Goal: Information Seeking & Learning: Learn about a topic

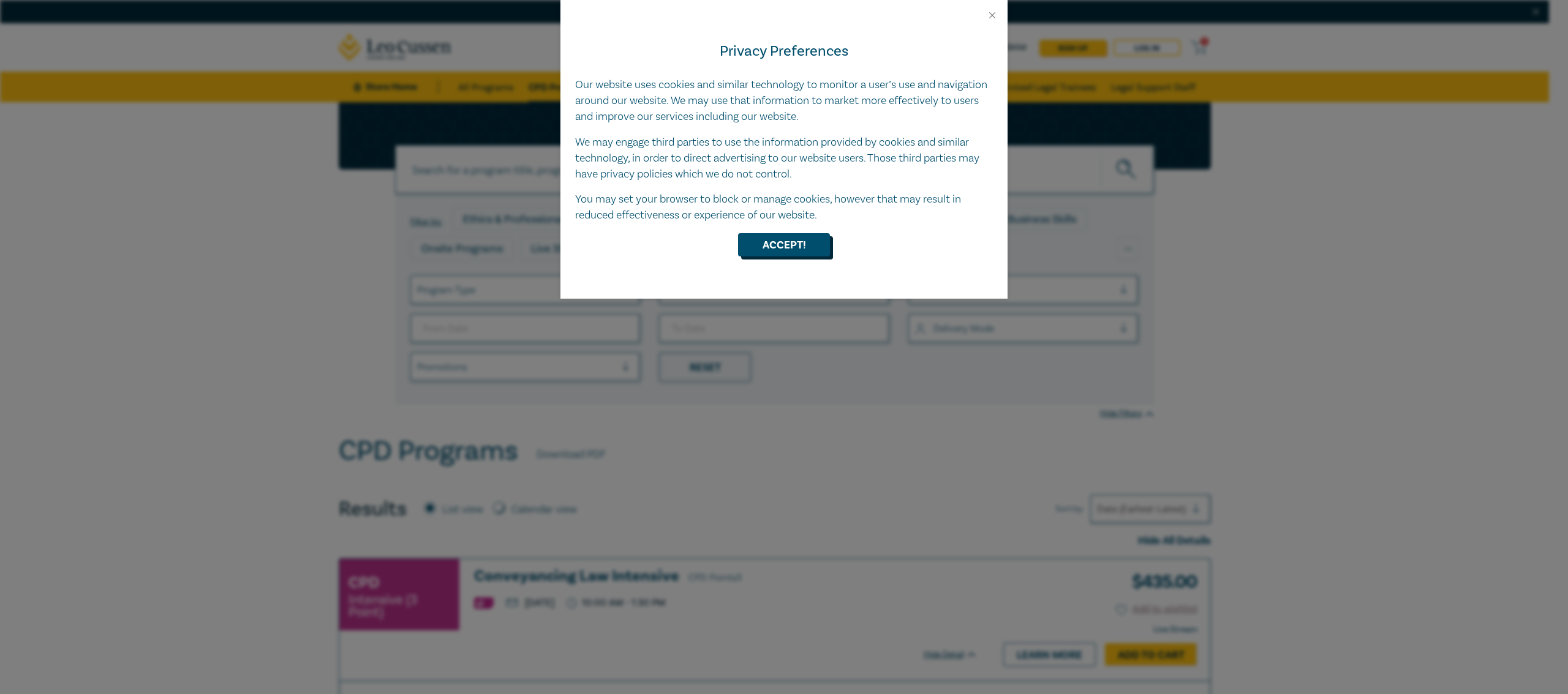
click at [753, 249] on button "Accept!" at bounding box center [784, 245] width 92 height 23
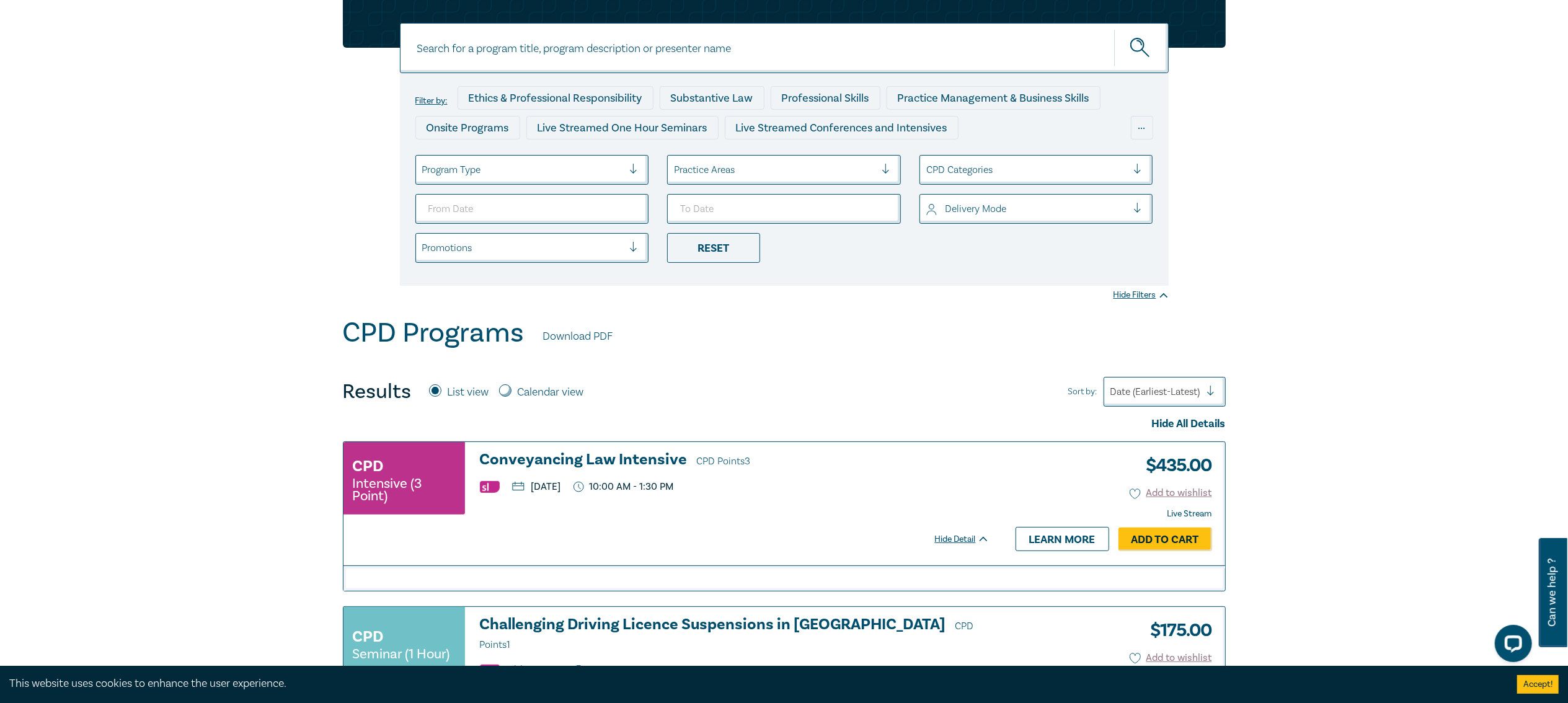
click at [767, 176] on div at bounding box center [775, 170] width 202 height 16
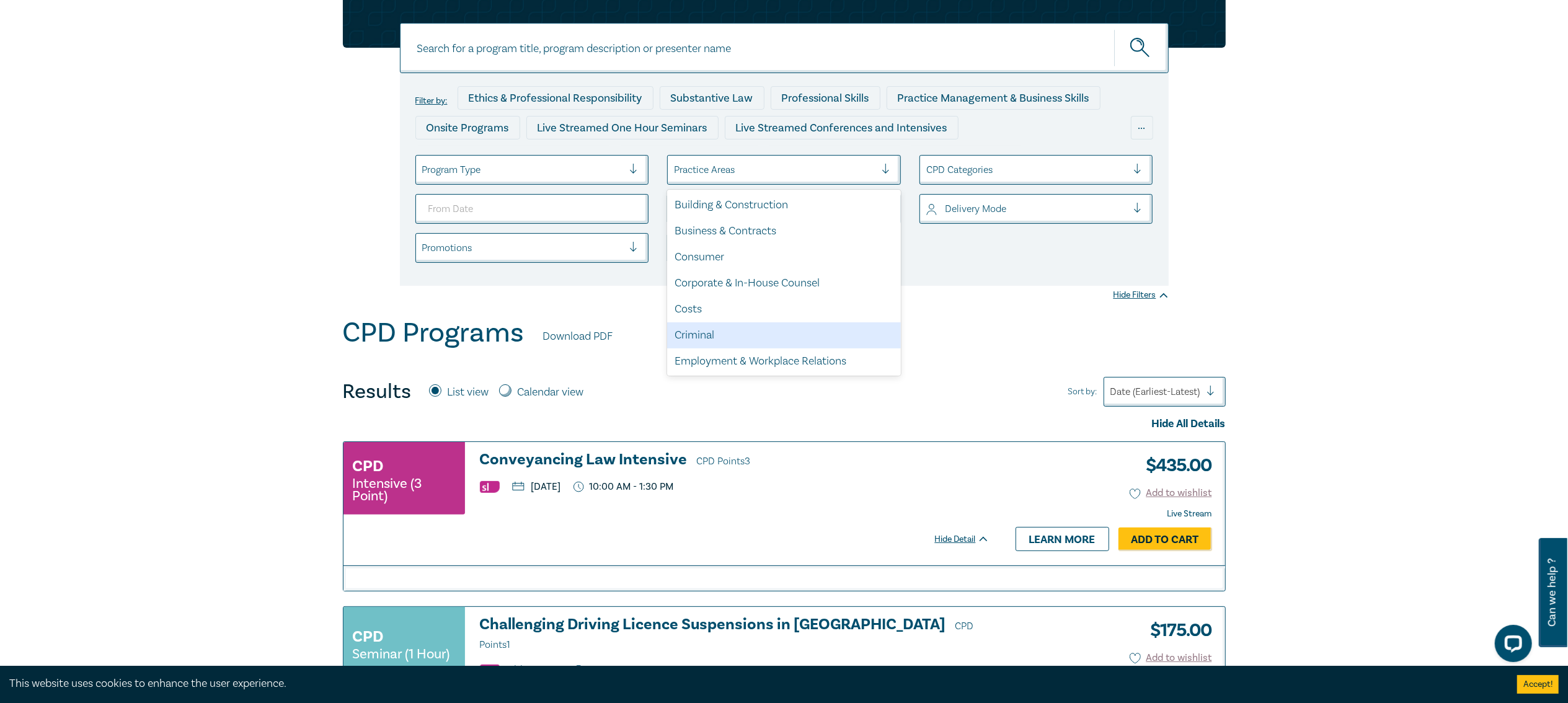
scroll to position [124, 0]
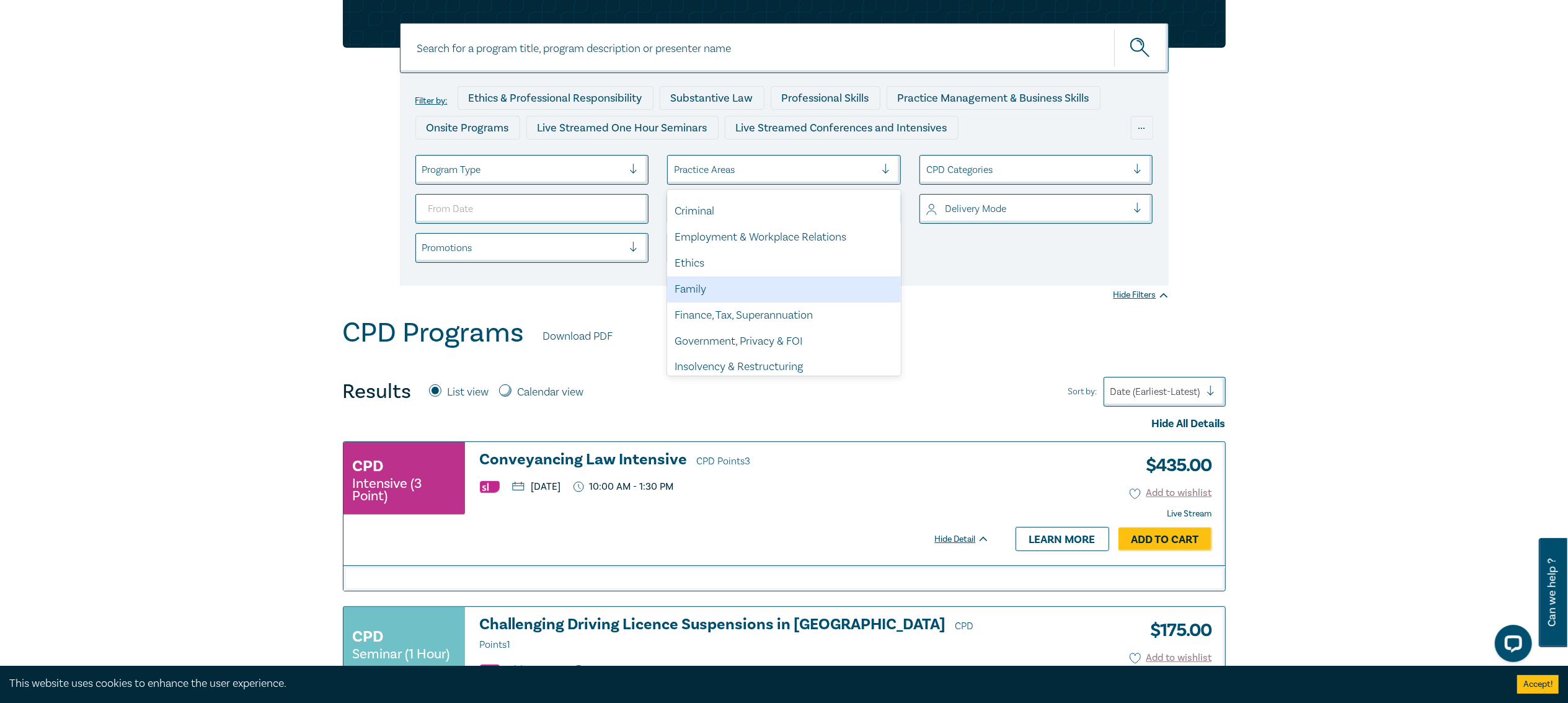
click at [709, 295] on div "Family" at bounding box center [784, 290] width 234 height 26
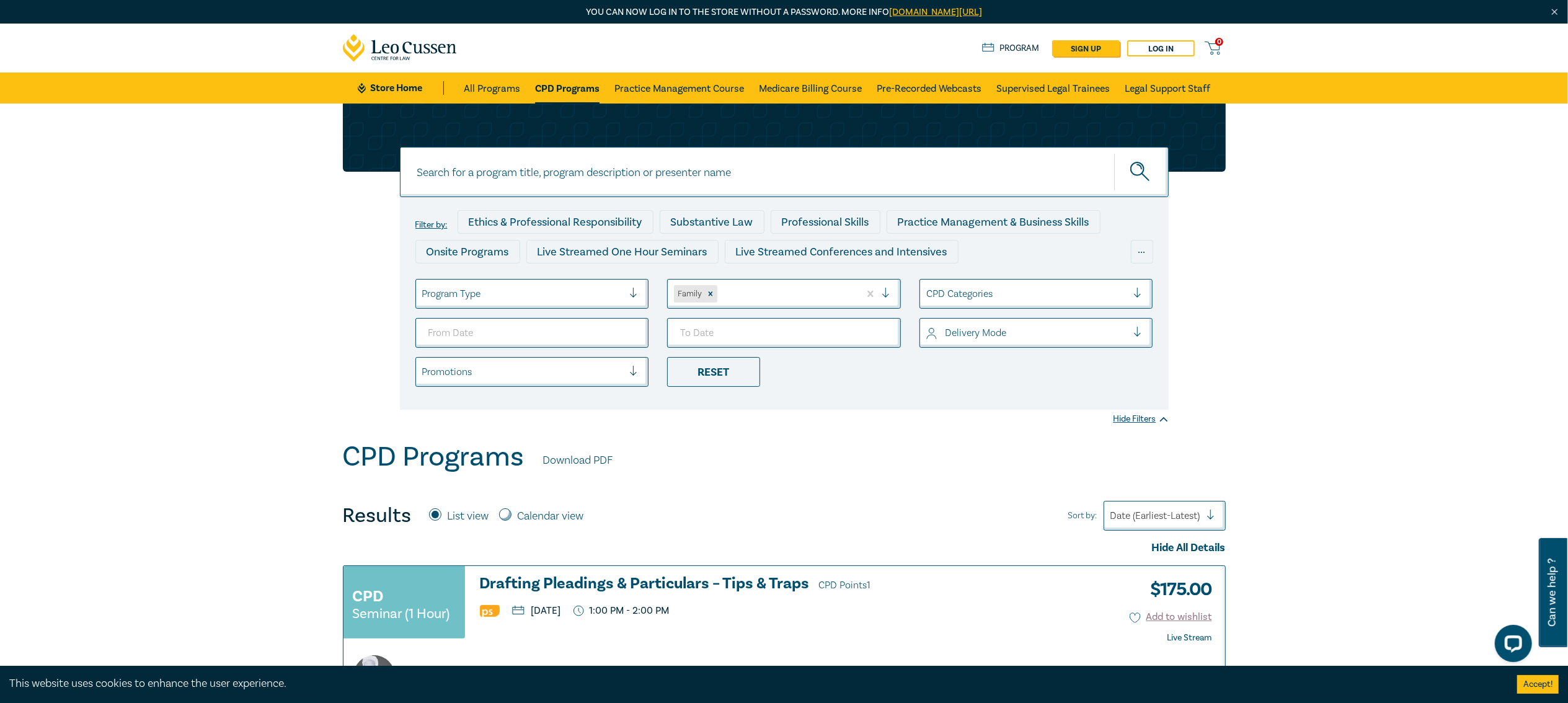
click at [495, 295] on div at bounding box center [523, 294] width 202 height 16
click at [849, 393] on div "Filter by: Ethics & Professional Responsibility Substantive Law Professional Sk…" at bounding box center [784, 303] width 769 height 213
click at [1018, 301] on div at bounding box center [1027, 294] width 202 height 16
click at [881, 475] on div "CPD Programs Download PDF" at bounding box center [784, 460] width 883 height 38
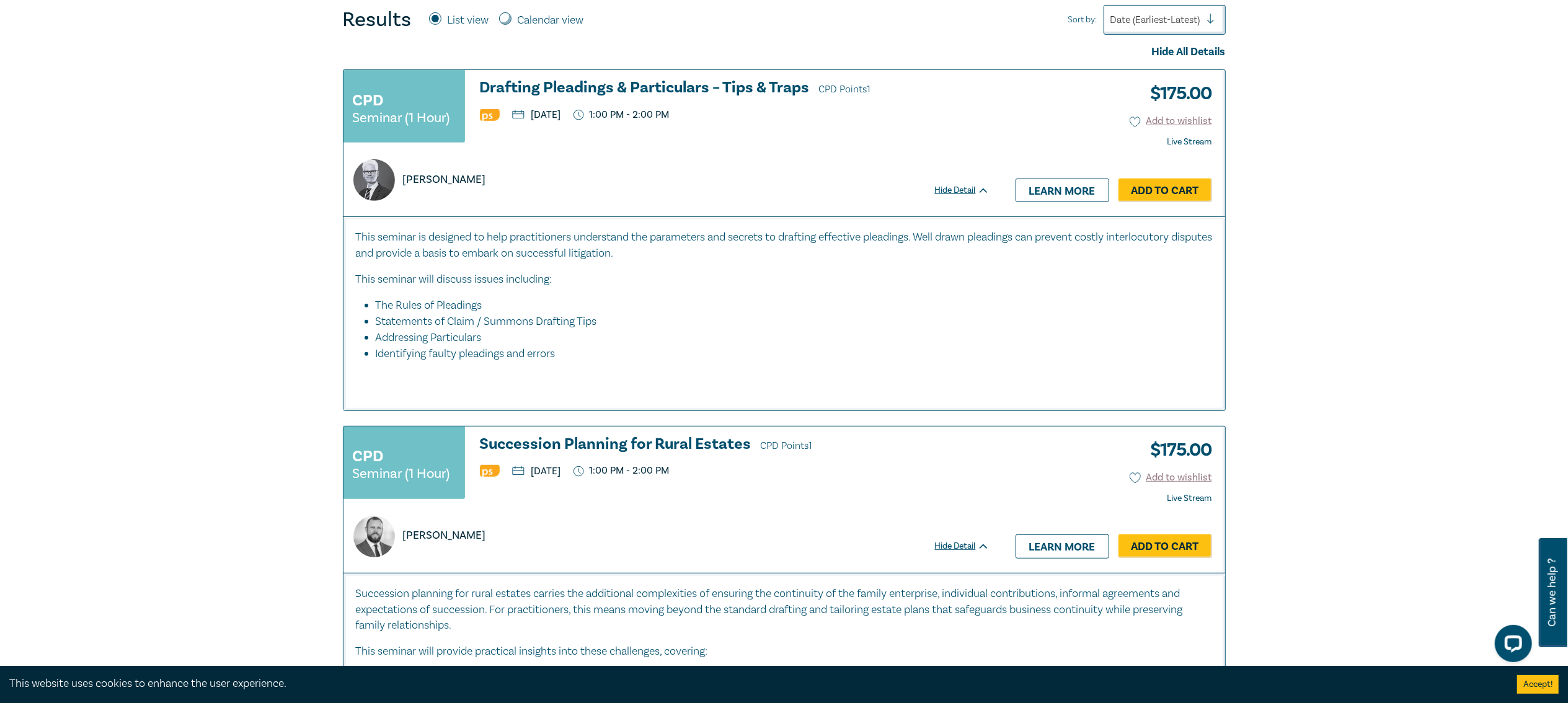
scroll to position [1116, 0]
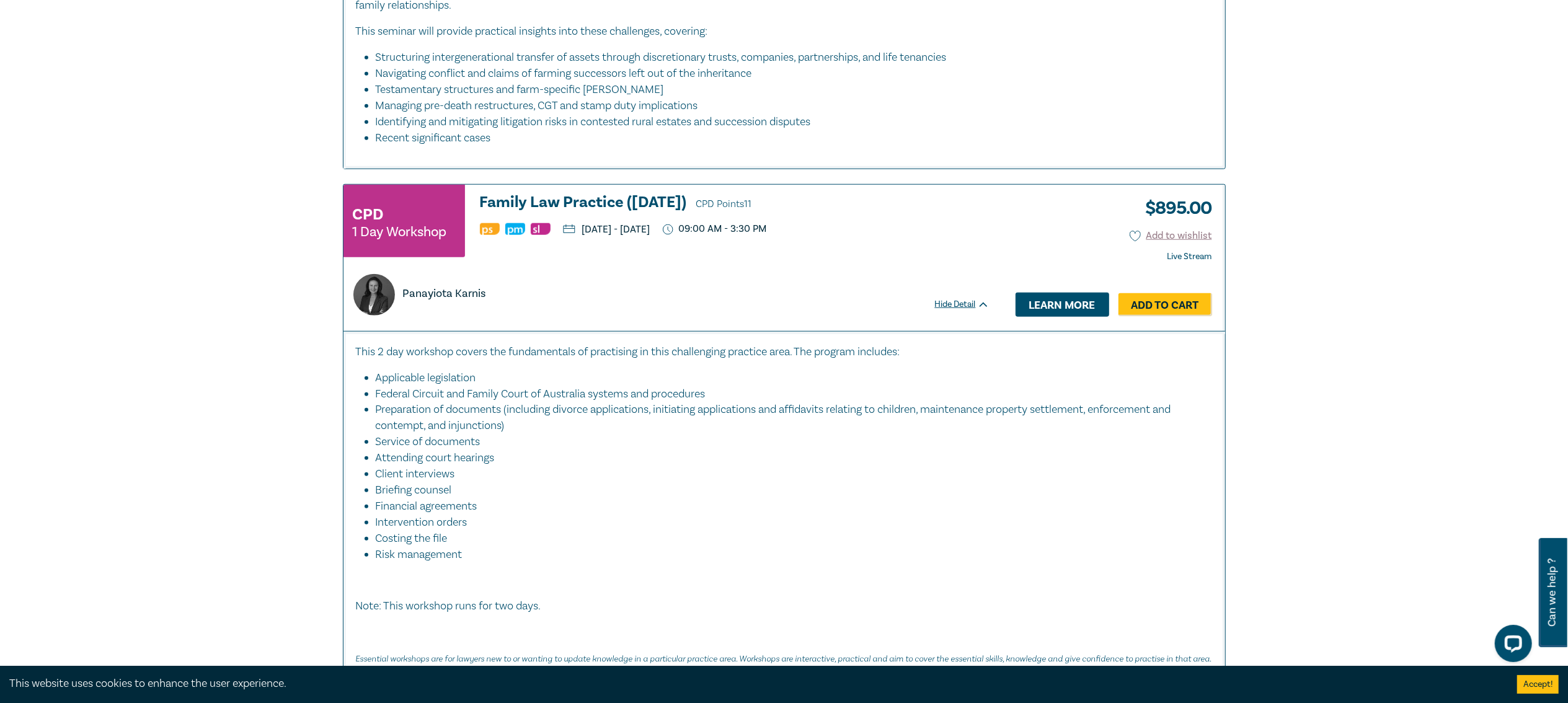
click at [1088, 307] on link "Learn more" at bounding box center [1063, 305] width 94 height 23
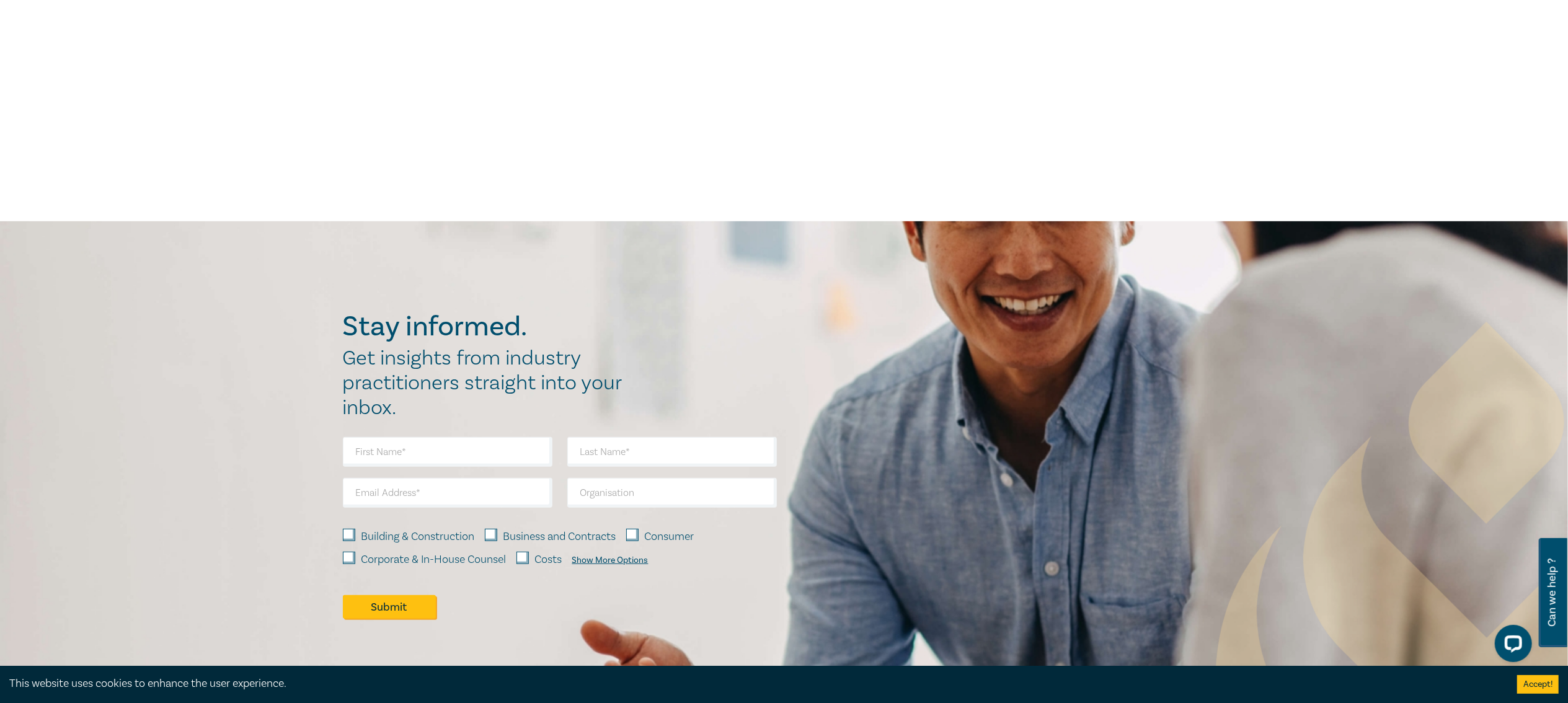
scroll to position [124, 0]
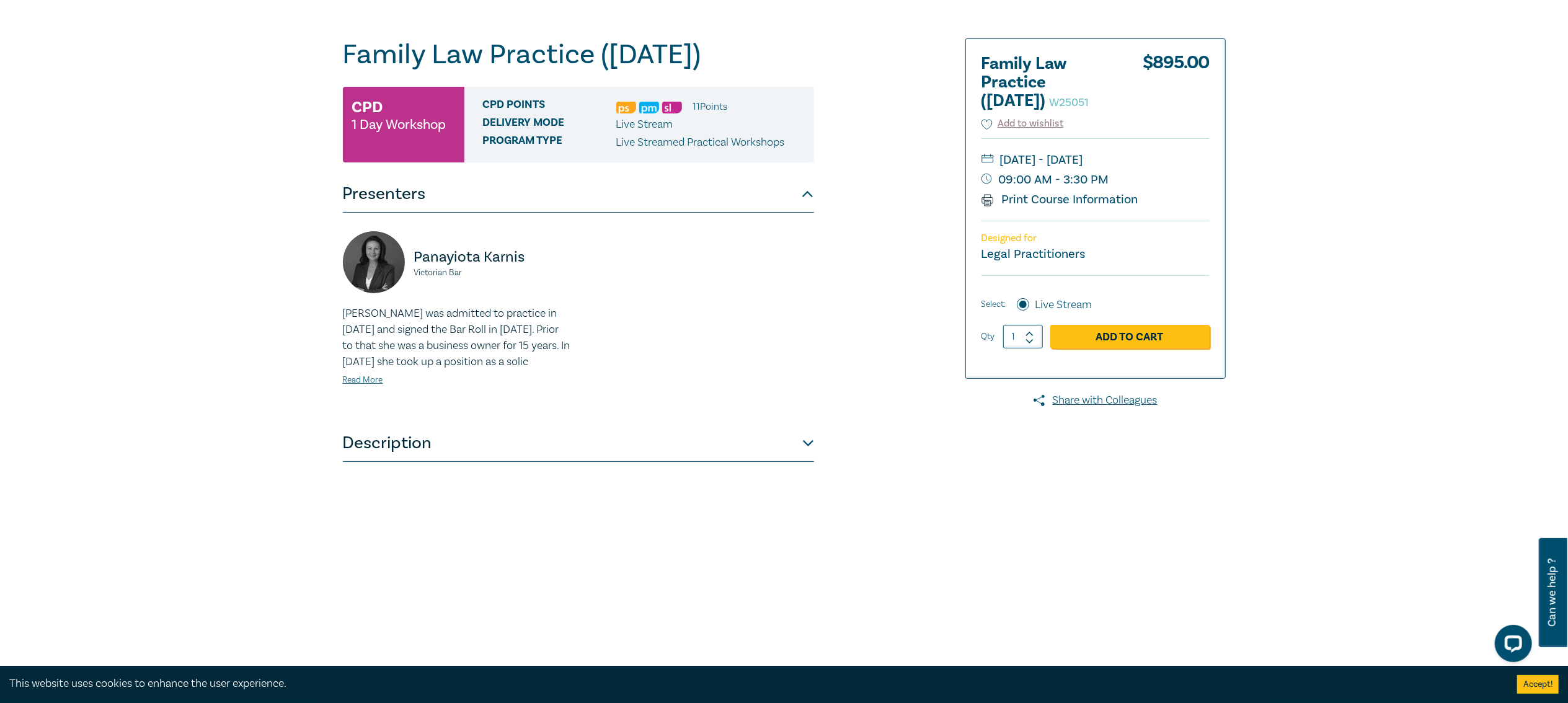
click at [367, 462] on button "Description" at bounding box center [579, 443] width 471 height 37
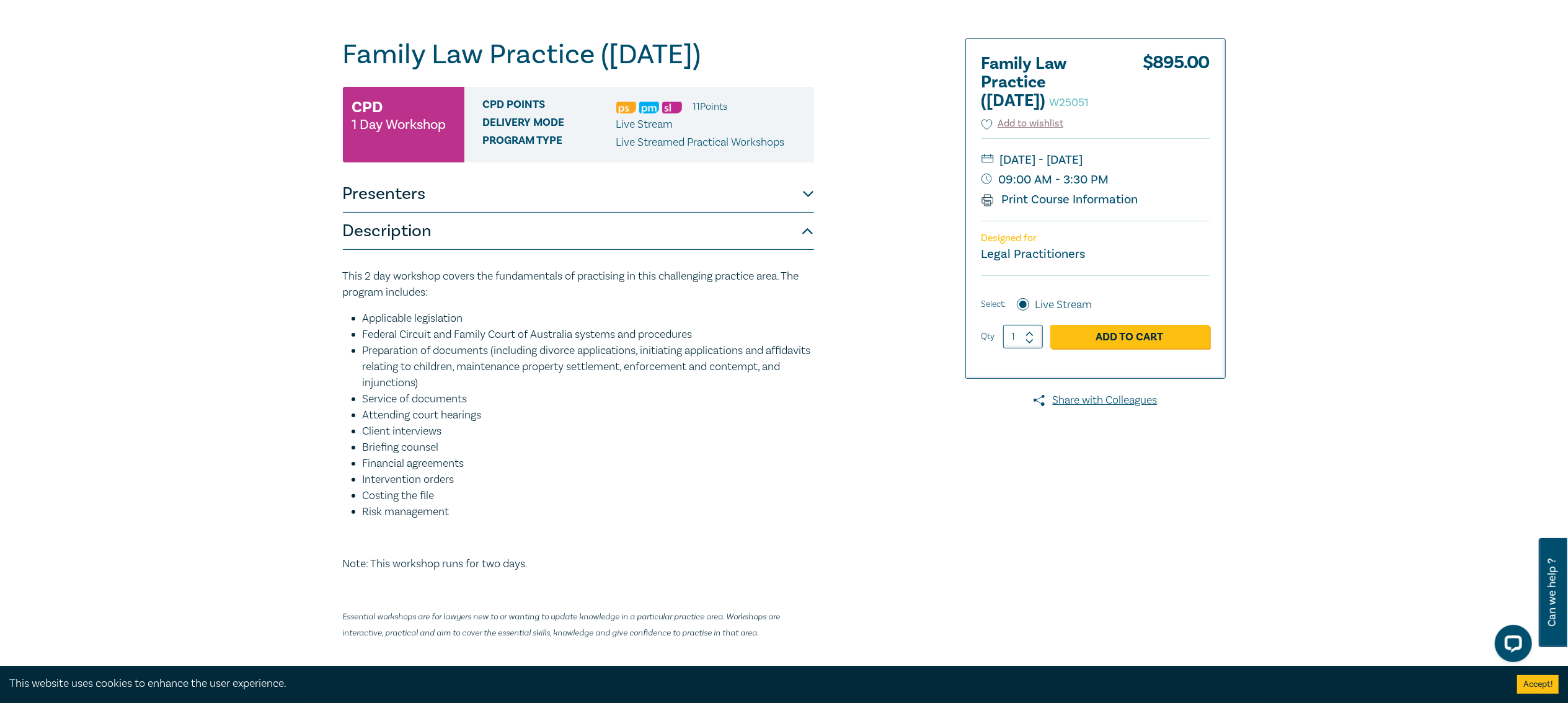
drag, startPoint x: 463, startPoint y: 359, endPoint x: 386, endPoint y: 361, distance: 77.0
click at [386, 343] on li "Federal Circuit and Family Court of Australia systems and procedures" at bounding box center [588, 335] width 452 height 16
drag, startPoint x: 425, startPoint y: 361, endPoint x: 643, endPoint y: 344, distance: 218.7
click at [601, 347] on ul "Applicable legislation Federal Circuit and Family Court of Australia systems an…" at bounding box center [579, 415] width 471 height 210
drag, startPoint x: 465, startPoint y: 379, endPoint x: 767, endPoint y: 386, distance: 302.1
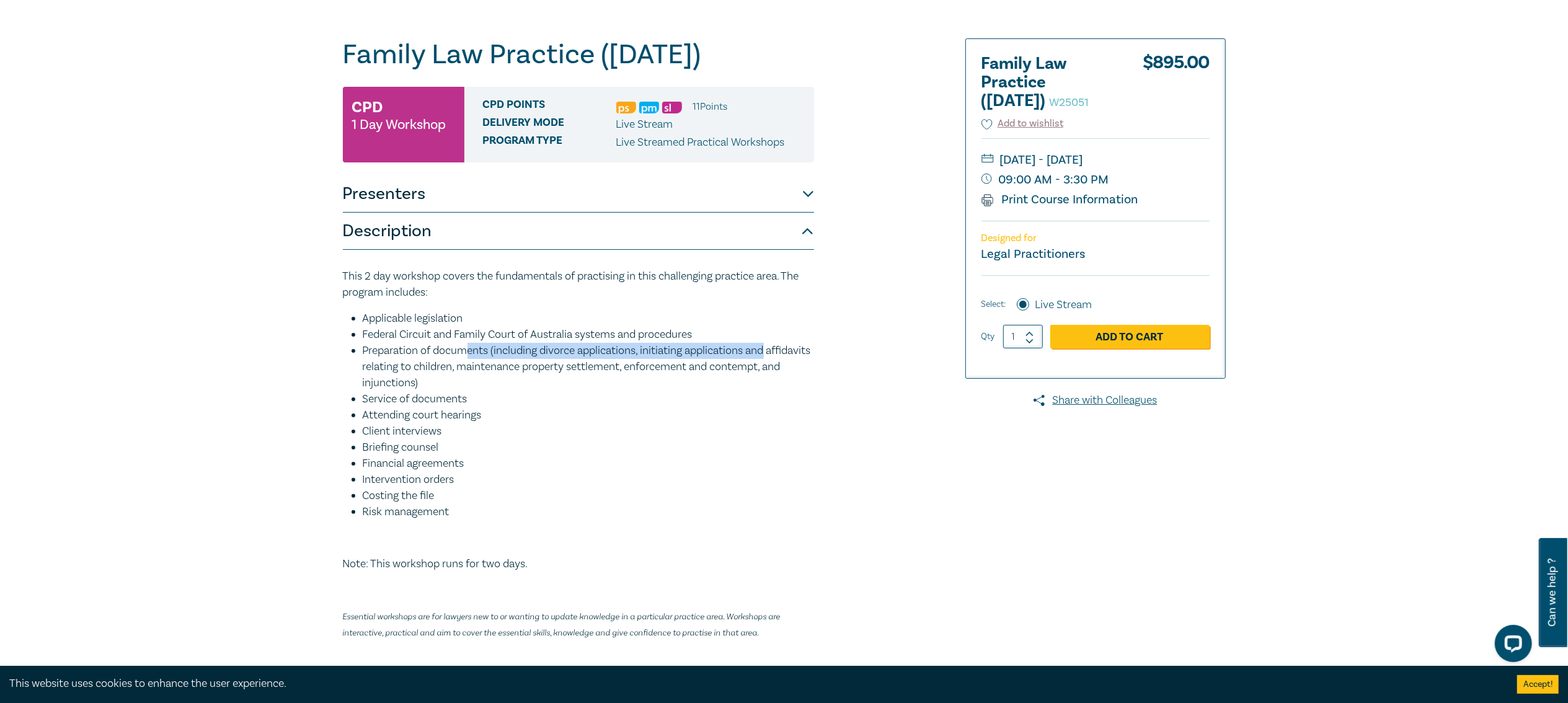
click at [767, 386] on li "Preparation of documents (including divorce applications, initiating applicatio…" at bounding box center [588, 367] width 452 height 48
drag, startPoint x: 350, startPoint y: 426, endPoint x: 499, endPoint y: 426, distance: 149.0
click at [481, 407] on li "Service of documents" at bounding box center [588, 399] width 452 height 16
drag, startPoint x: 363, startPoint y: 465, endPoint x: 390, endPoint y: 465, distance: 27.0
click at [383, 439] on li "Client interviews" at bounding box center [588, 432] width 452 height 16
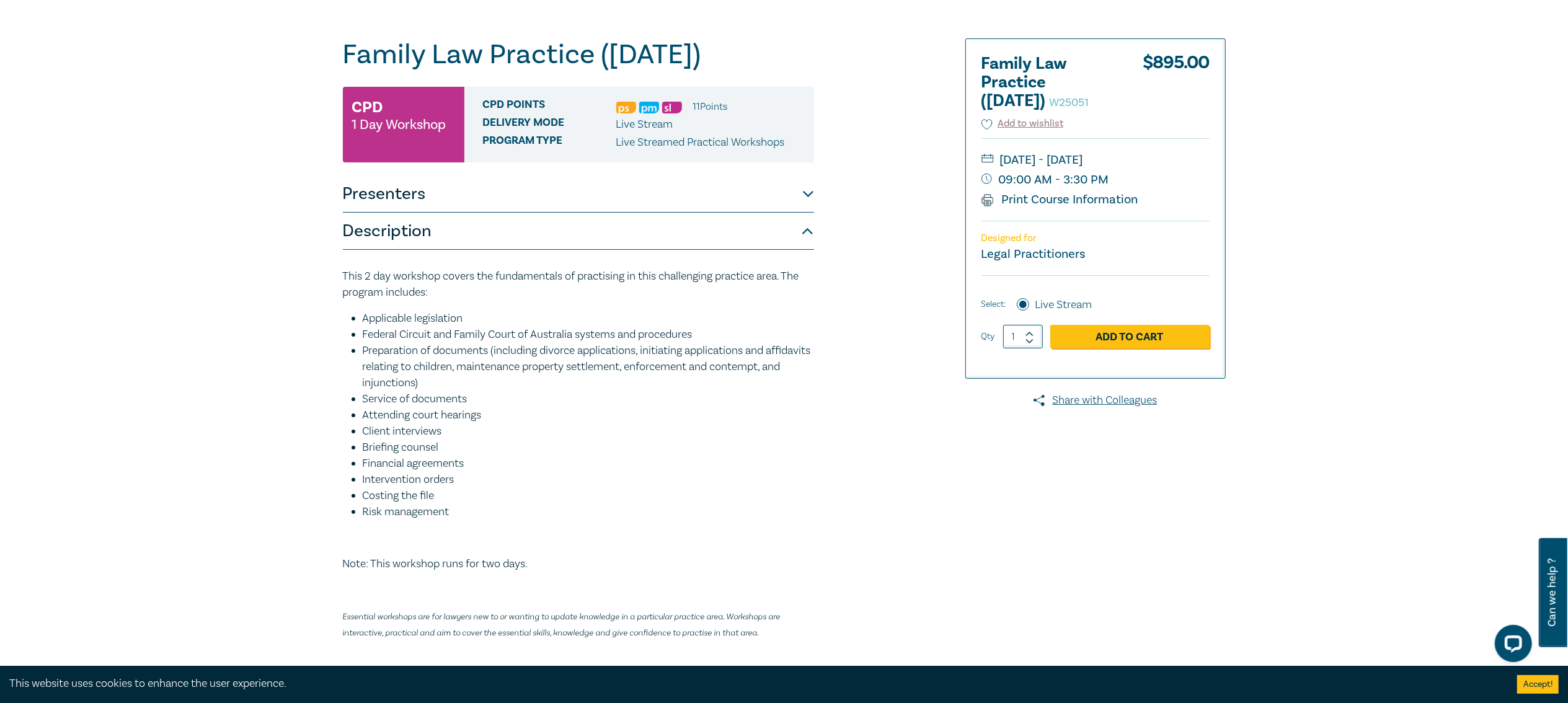
drag, startPoint x: 390, startPoint y: 478, endPoint x: 457, endPoint y: 481, distance: 67.1
click at [417, 456] on li "Briefing counsel" at bounding box center [588, 447] width 452 height 16
drag, startPoint x: 394, startPoint y: 497, endPoint x: 456, endPoint y: 517, distance: 65.1
click at [427, 472] on li "Financial agreements" at bounding box center [588, 463] width 452 height 16
drag, startPoint x: 383, startPoint y: 525, endPoint x: 482, endPoint y: 555, distance: 103.4
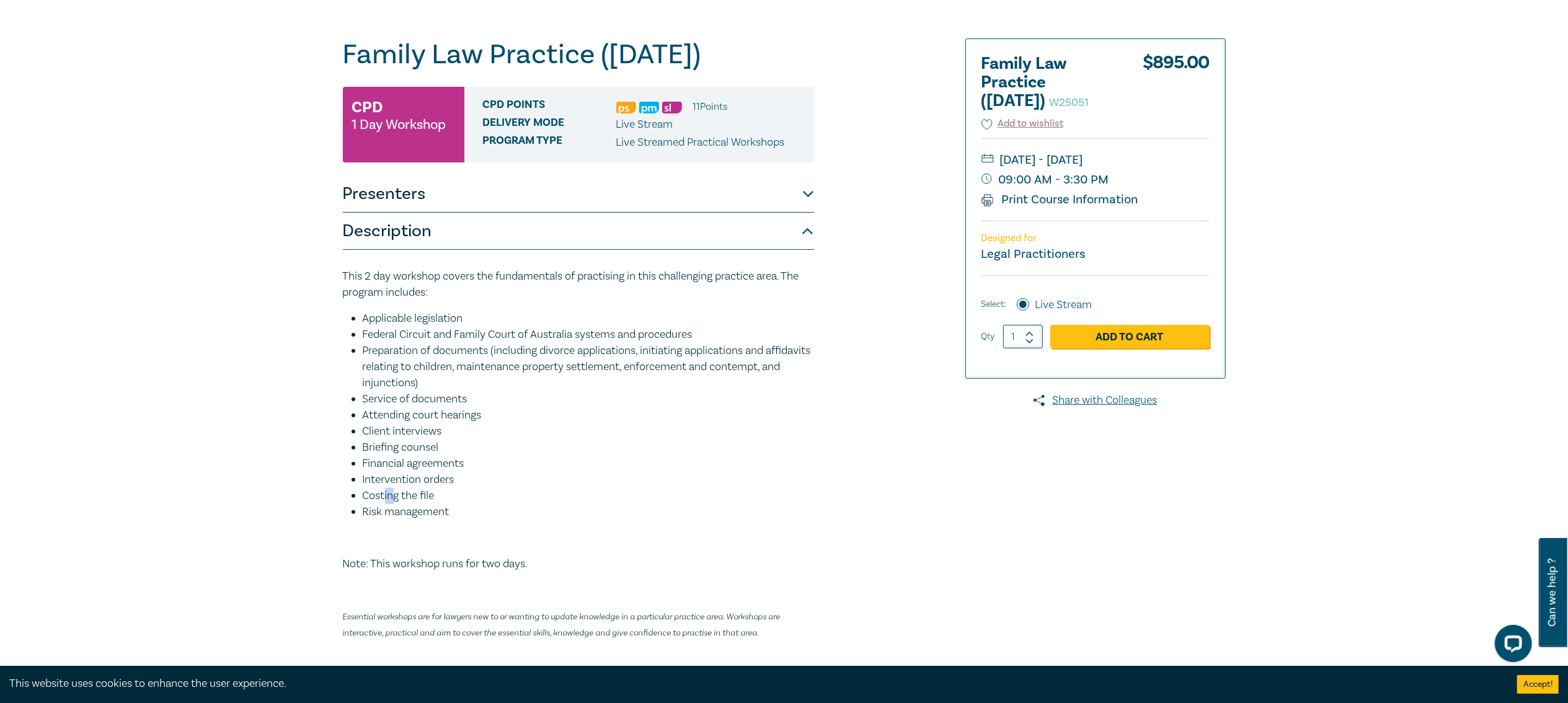
click at [432, 504] on li "Costing the file" at bounding box center [588, 496] width 452 height 16
drag, startPoint x: 370, startPoint y: 555, endPoint x: 521, endPoint y: 547, distance: 151.2
click at [391, 553] on div "This 2 day workshop covers the fundamentals of practising in this challenging p…" at bounding box center [579, 455] width 471 height 372
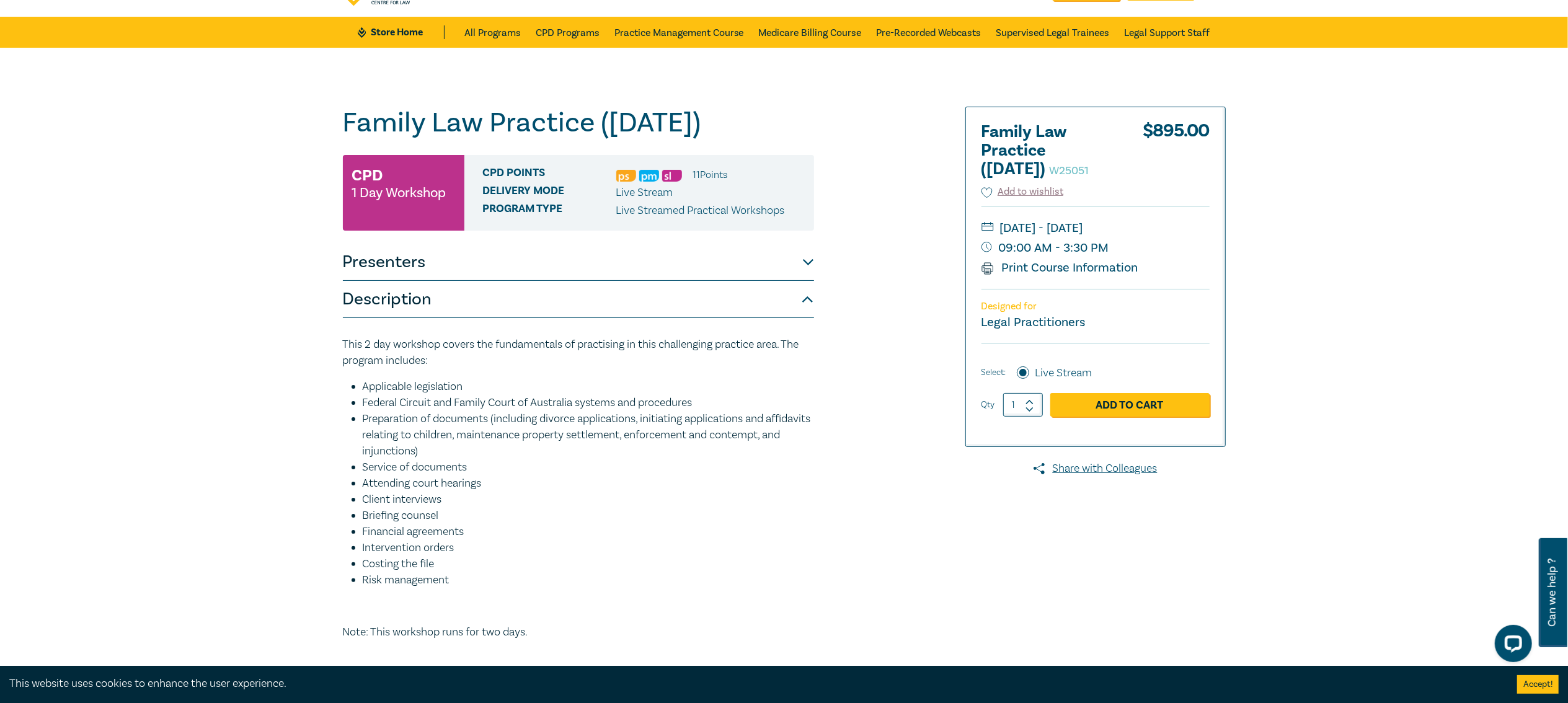
scroll to position [0, 0]
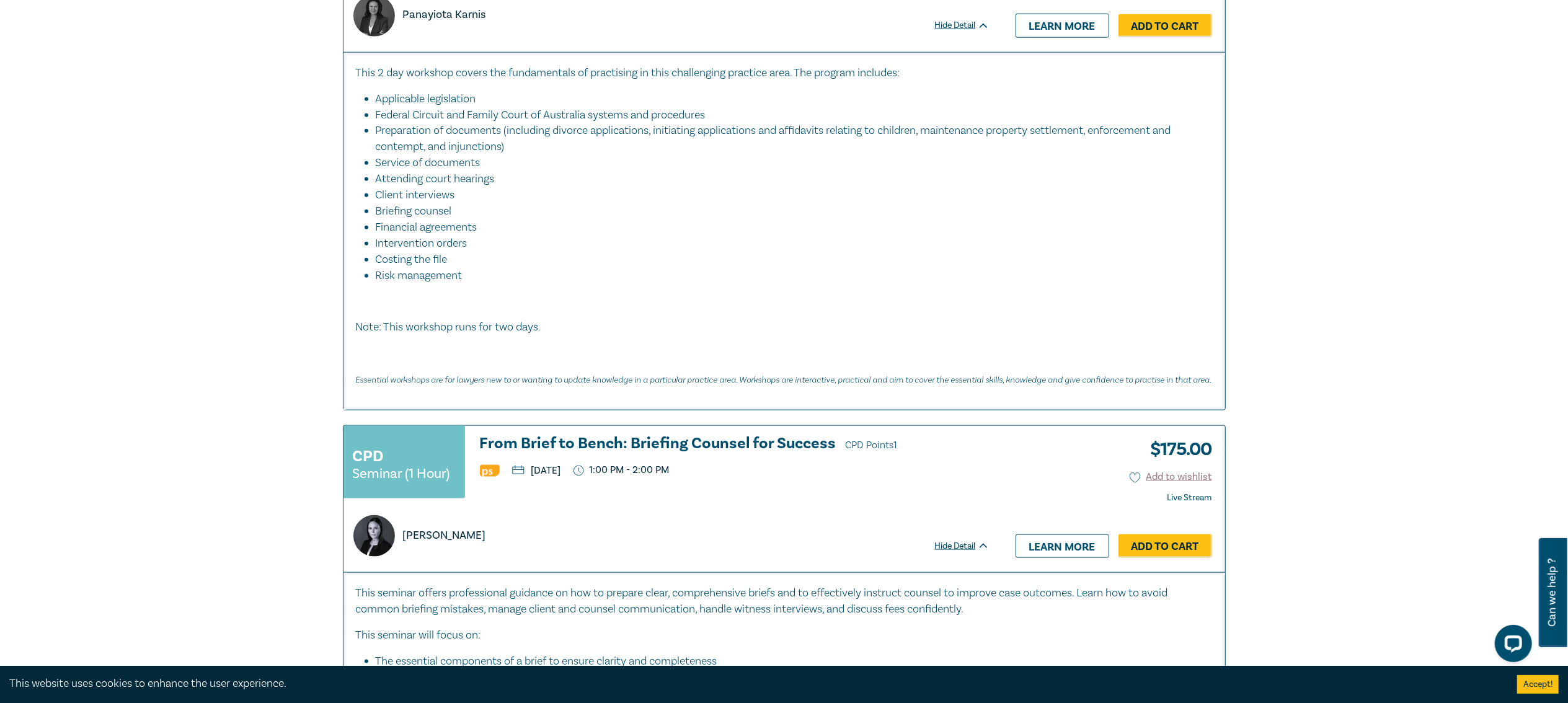
scroll to position [1144, 0]
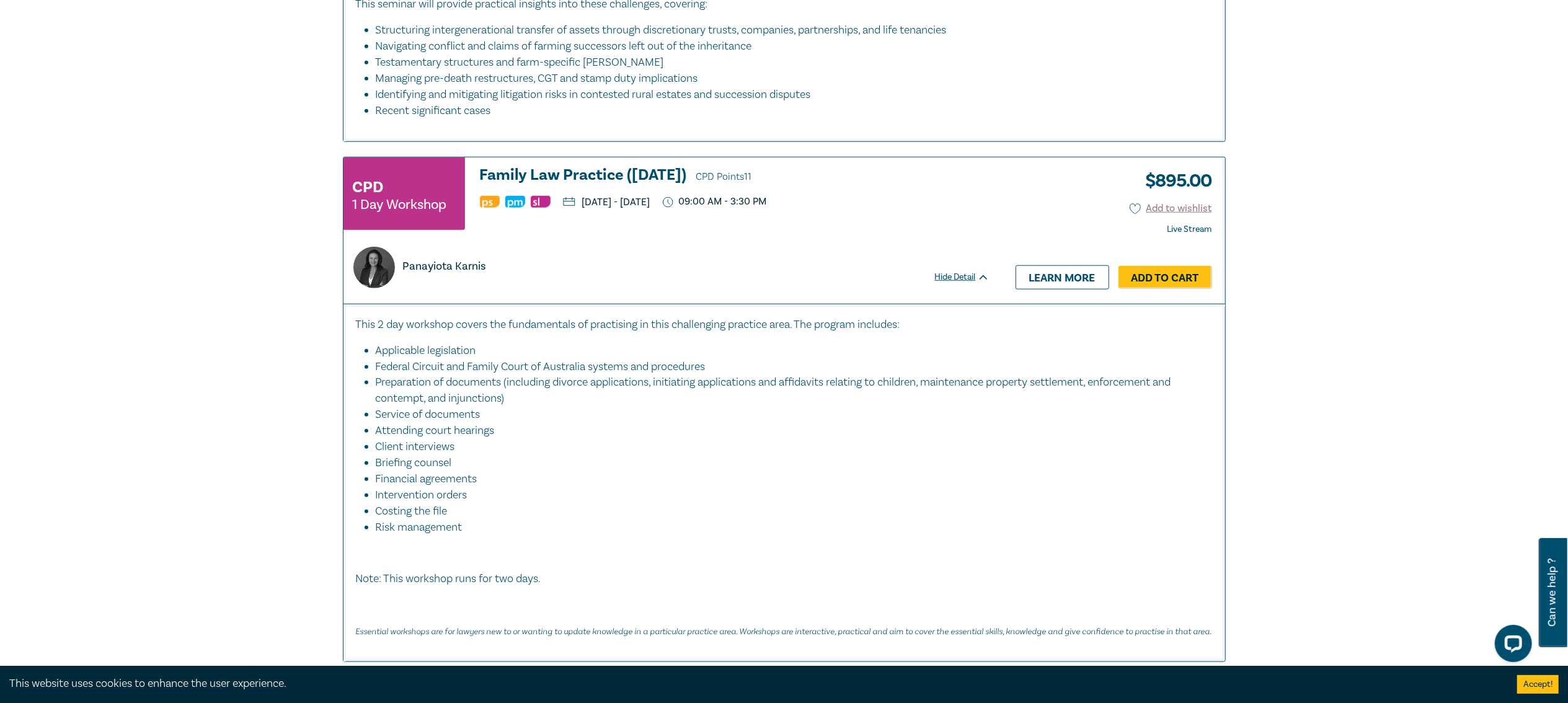
click at [611, 176] on h3 "Family Law Practice ([DATE]) CPD Points 11" at bounding box center [734, 176] width 510 height 19
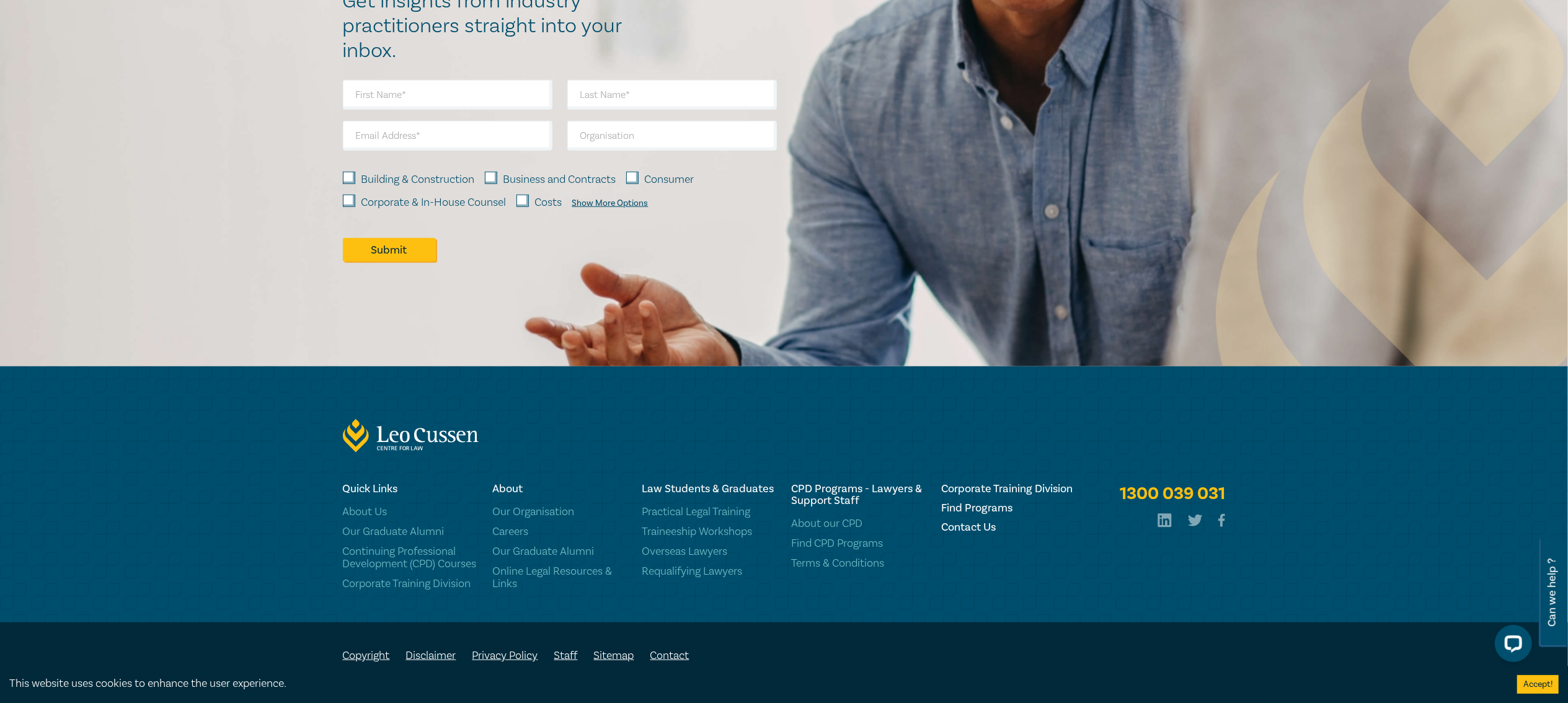
click at [611, 176] on div "Building & Construction Business and Contracts Consumer Corporate & In-House Co…" at bounding box center [560, 190] width 449 height 56
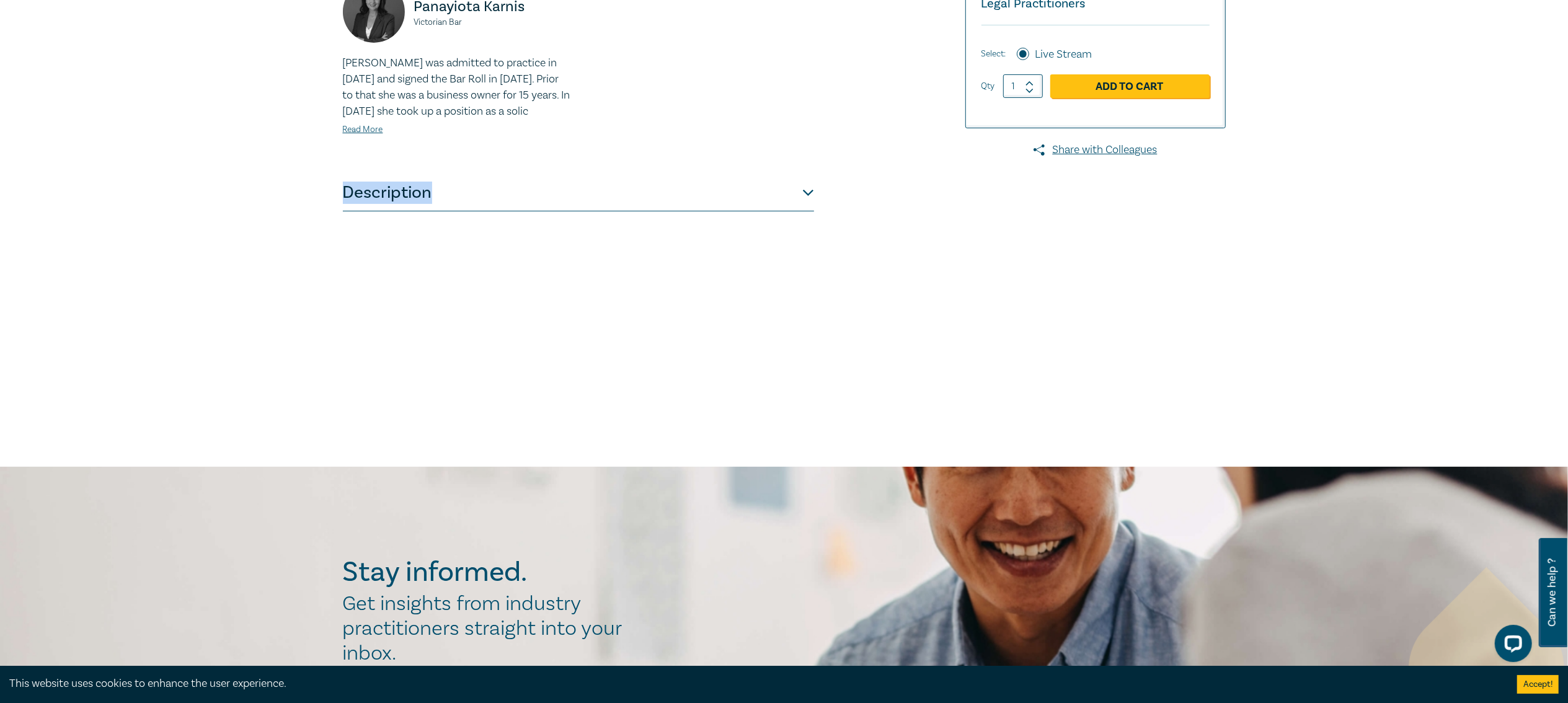
click at [611, 176] on div "Family Law Practice ([DATE]) W25051 CPD 1 Day Workshop CPD Points 11 Point s De…" at bounding box center [784, 98] width 1568 height 738
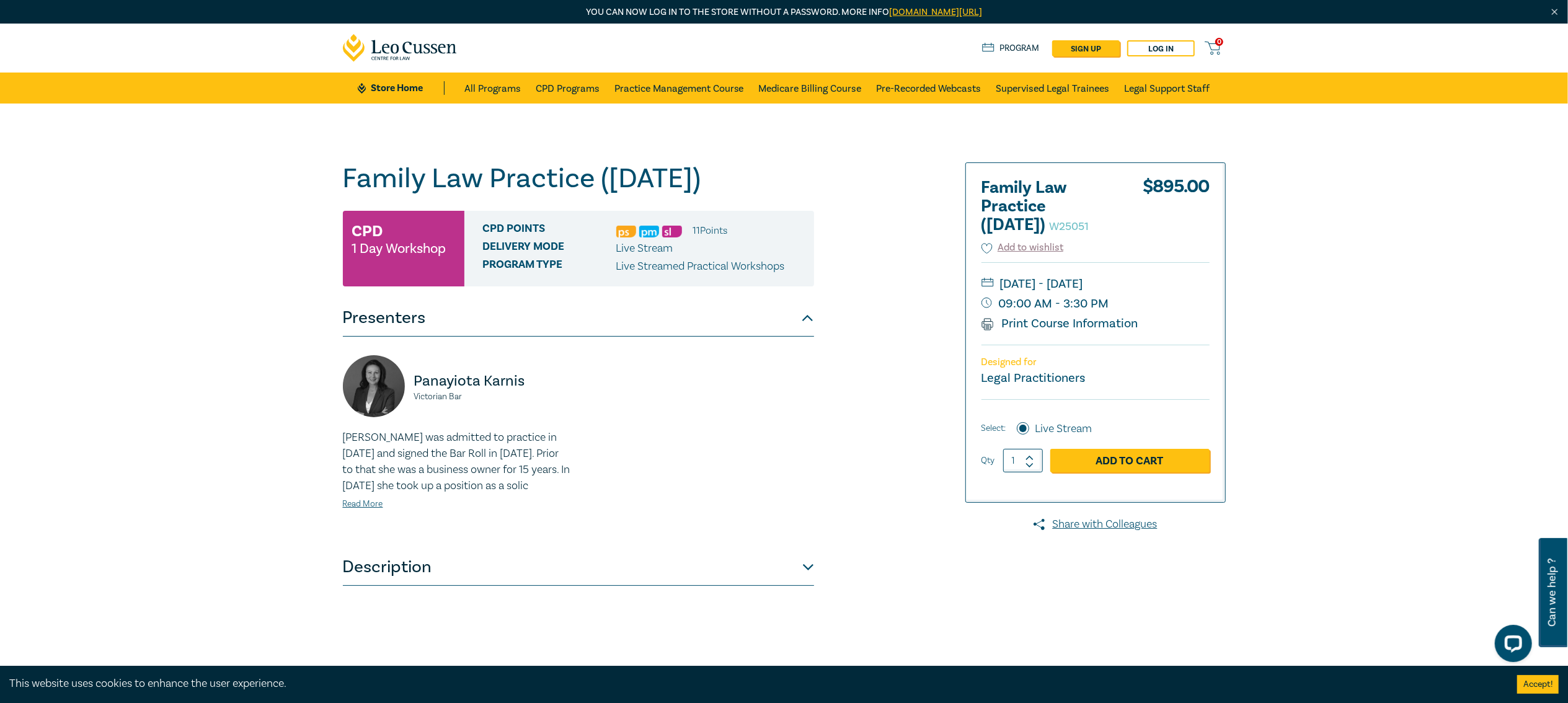
click at [361, 191] on h1 "Family Law Practice ([DATE]) W25051" at bounding box center [579, 179] width 471 height 33
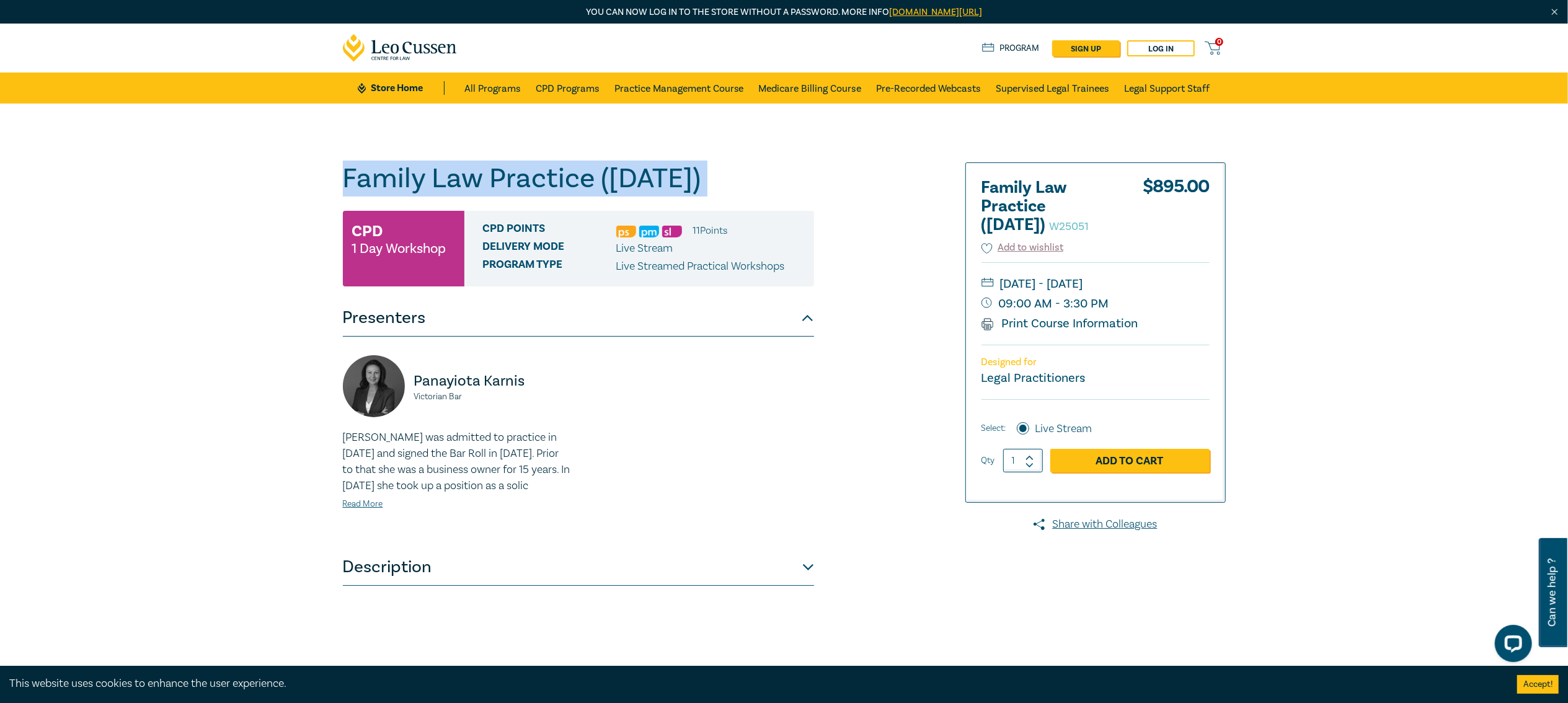
click at [361, 191] on h1 "Family Law Practice ([DATE]) W25051" at bounding box center [579, 179] width 471 height 33
copy h1 "Family Law Practice ([DATE]) W25051"
